Goal: Task Accomplishment & Management: Use online tool/utility

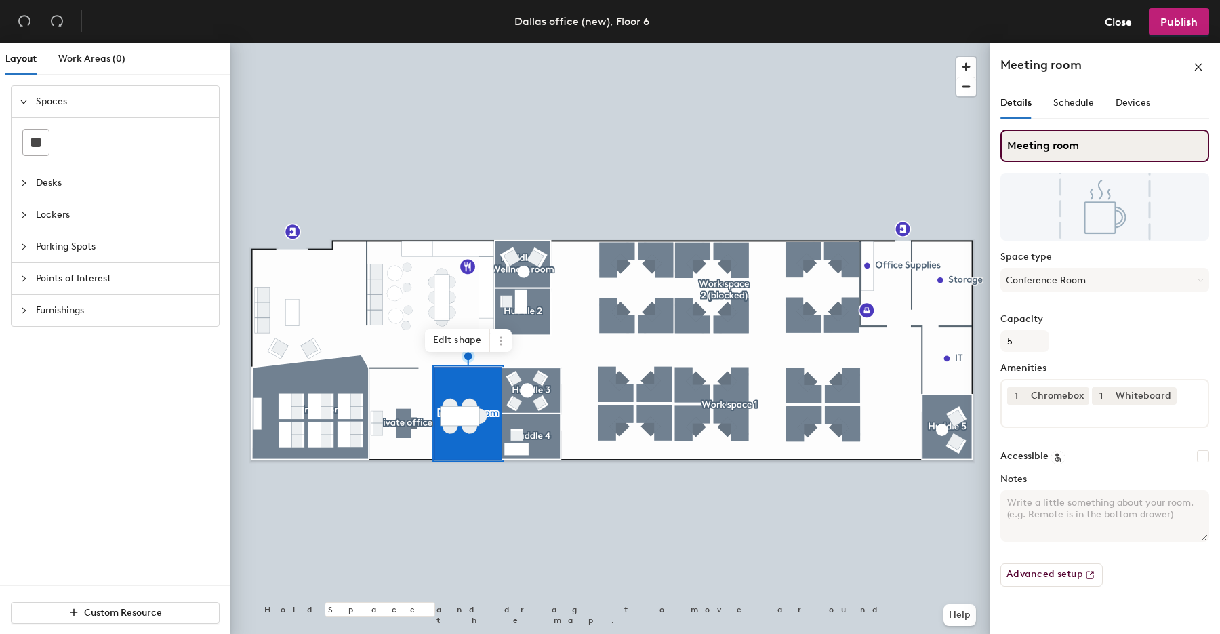
drag, startPoint x: 1079, startPoint y: 144, endPoint x: 1005, endPoint y: 144, distance: 73.9
click at [1005, 144] on input "Meeting room" at bounding box center [1105, 145] width 209 height 33
paste input "[GEOGRAPHIC_DATA]"
type input "[GEOGRAPHIC_DATA]"
click at [833, 43] on div at bounding box center [610, 43] width 759 height 0
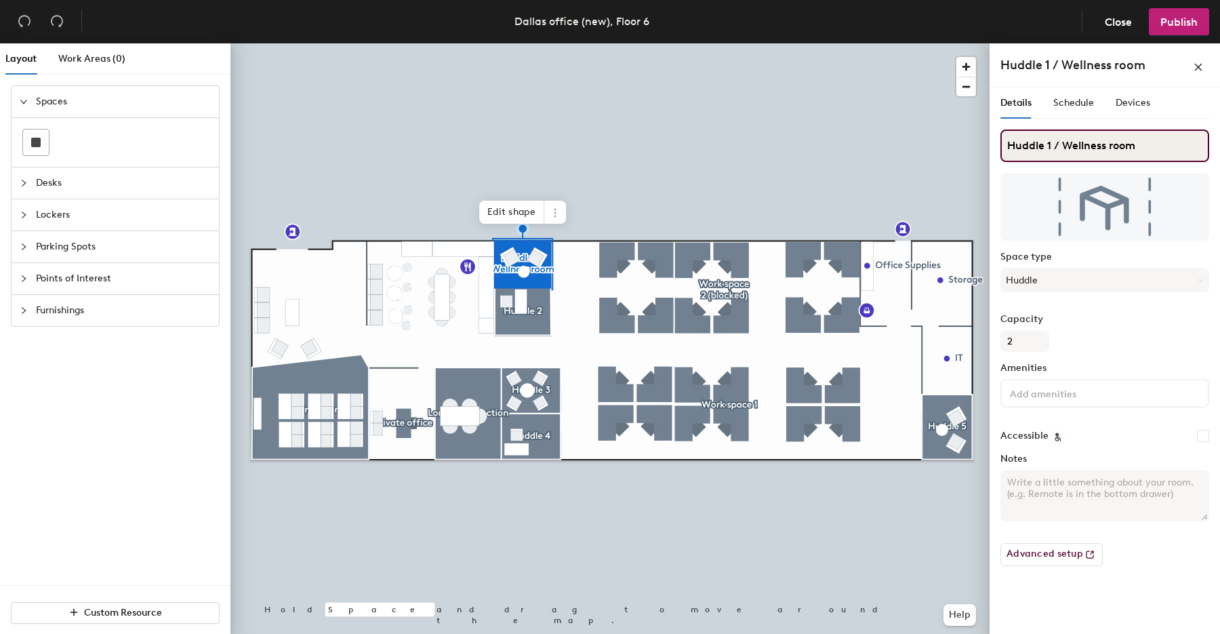
drag, startPoint x: 1063, startPoint y: 146, endPoint x: 1005, endPoint y: 147, distance: 58.3
click at [1002, 147] on input "Huddle 1 / Wellness room" at bounding box center [1105, 145] width 209 height 33
type input "Wellness room"
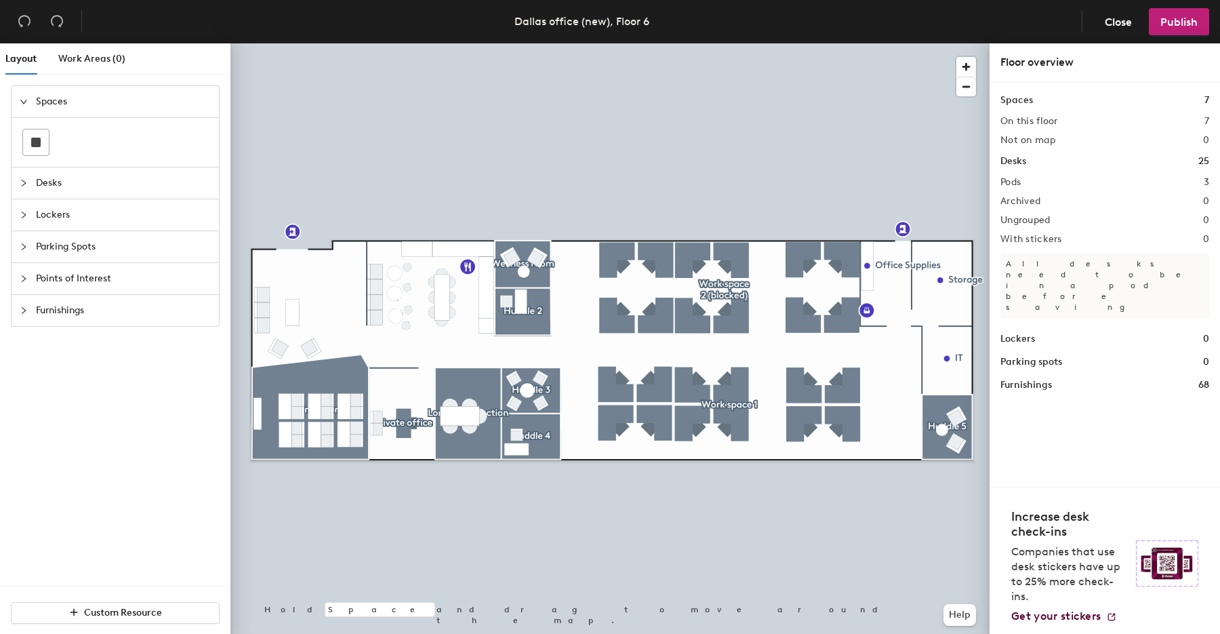
click at [531, 43] on div at bounding box center [610, 43] width 759 height 0
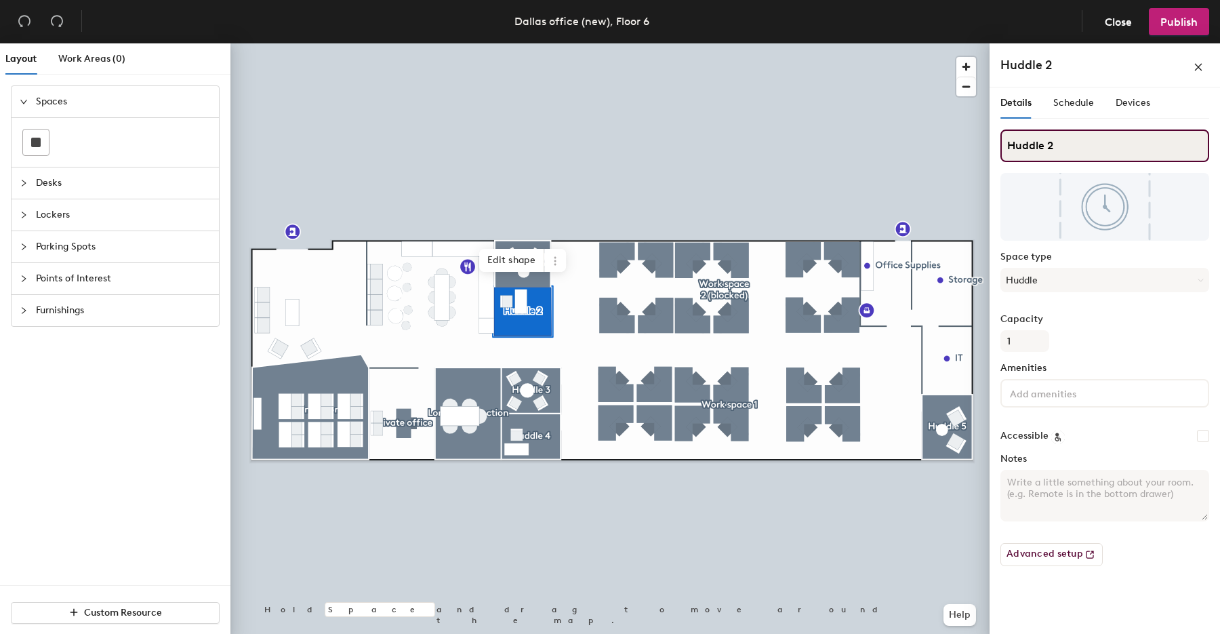
click at [980, 148] on div "Layout Work Areas (0) Spaces Desks Lockers Parking Spots Points of Interest Fur…" at bounding box center [610, 341] width 1220 height 596
paste input "Saddle Up"
type input "Saddle Up"
click at [884, 43] on div at bounding box center [610, 43] width 759 height 0
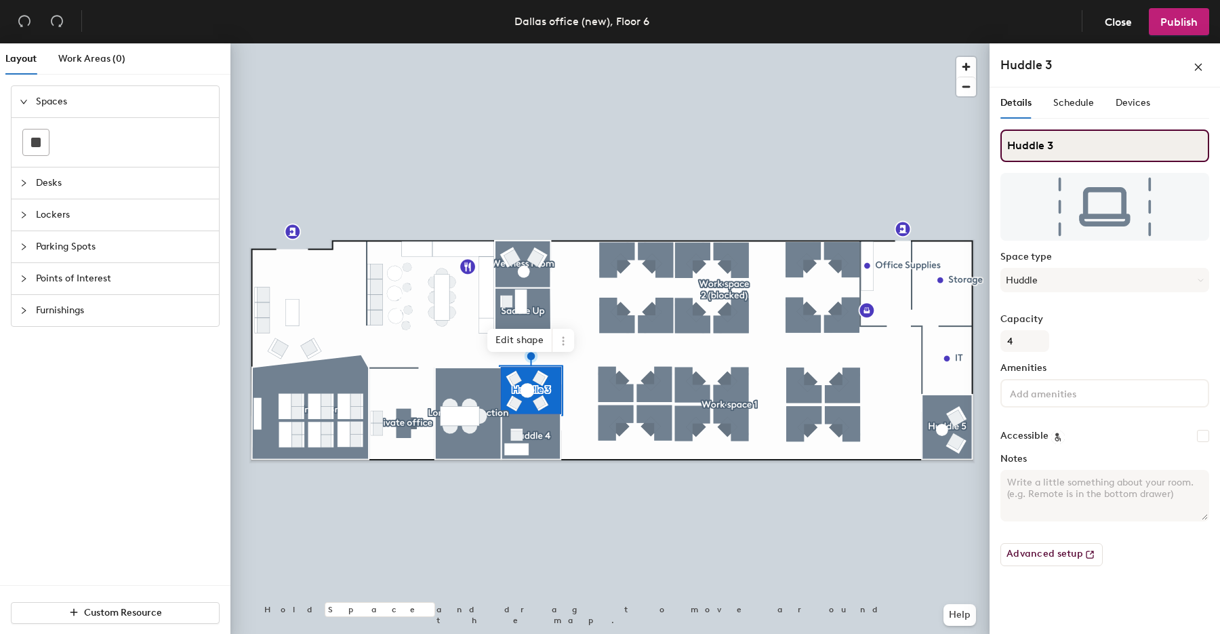
click at [983, 142] on div "Layout Work Areas (0) Spaces Desks Lockers Parking Spots Points of Interest Fur…" at bounding box center [610, 341] width 1220 height 596
paste input "Red River Roundup"
type input "Red River Roundup"
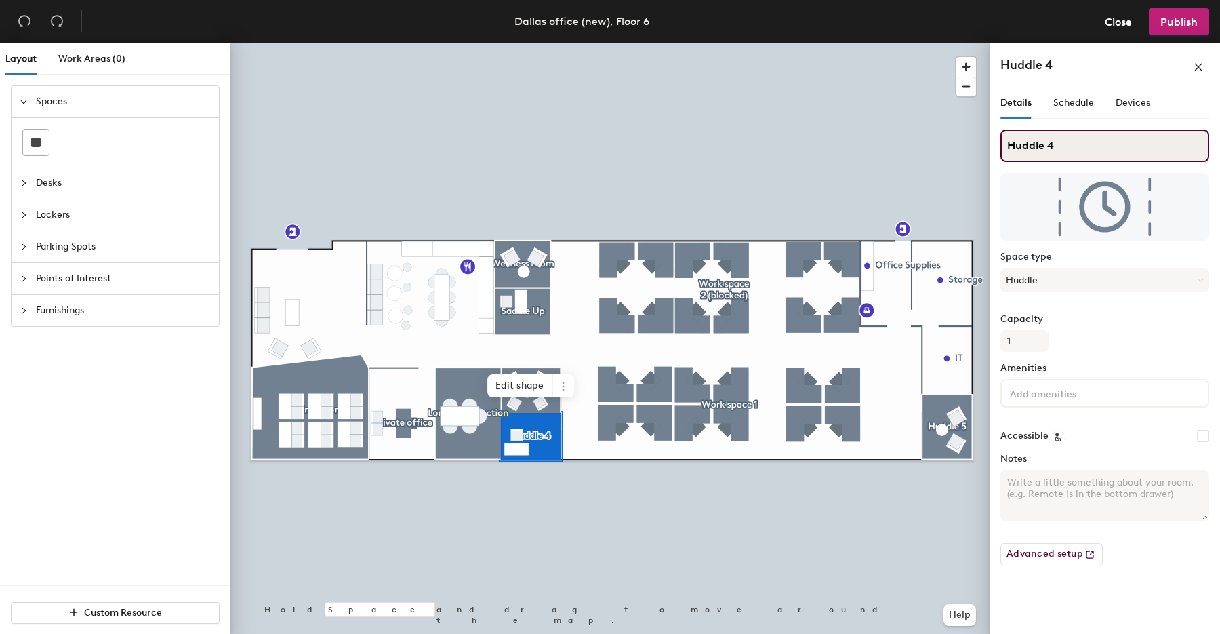
click at [1062, 147] on input "Huddle 4" at bounding box center [1105, 145] width 209 height 33
drag, startPoint x: 1008, startPoint y: 143, endPoint x: 999, endPoint y: 142, distance: 8.8
click at [999, 143] on div "Details Schedule Devices Huddle 4 Space type Huddle Capacity 1 Amenities Access…" at bounding box center [1105, 363] width 231 height 552
paste input "The Jukebox"
type input "The Jukebox"
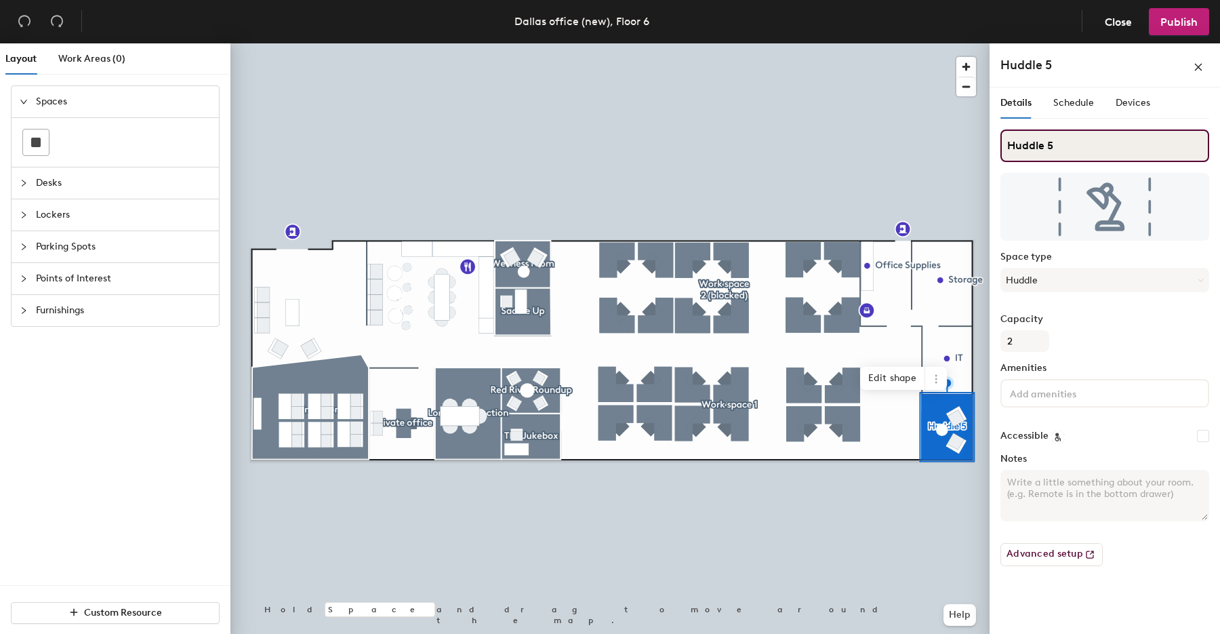
click at [966, 144] on div "Layout Work Areas (0) Spaces Desks Lockers Parking Spots Points of Interest Fur…" at bounding box center [610, 341] width 1220 height 596
paste input "Bluebonnet Blossom"
type input "Bluebonnet Blossom"
click at [843, 43] on div at bounding box center [610, 43] width 759 height 0
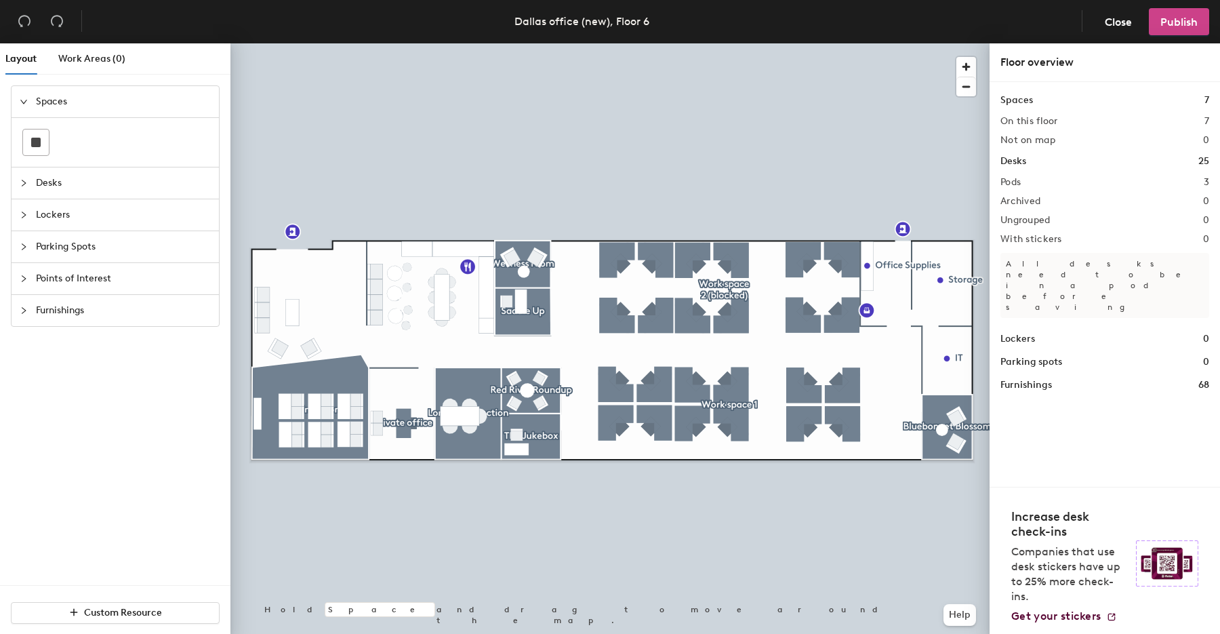
click at [1176, 27] on span "Publish" at bounding box center [1179, 22] width 37 height 13
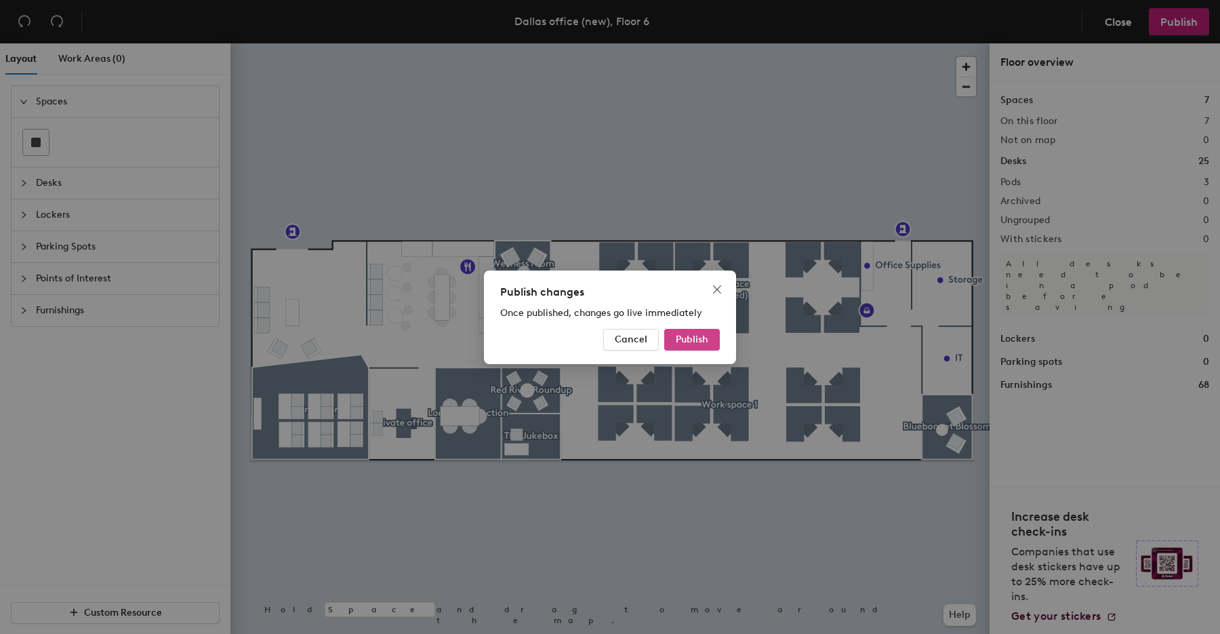
click at [705, 341] on span "Publish" at bounding box center [692, 340] width 33 height 12
